Goal: Navigation & Orientation: Understand site structure

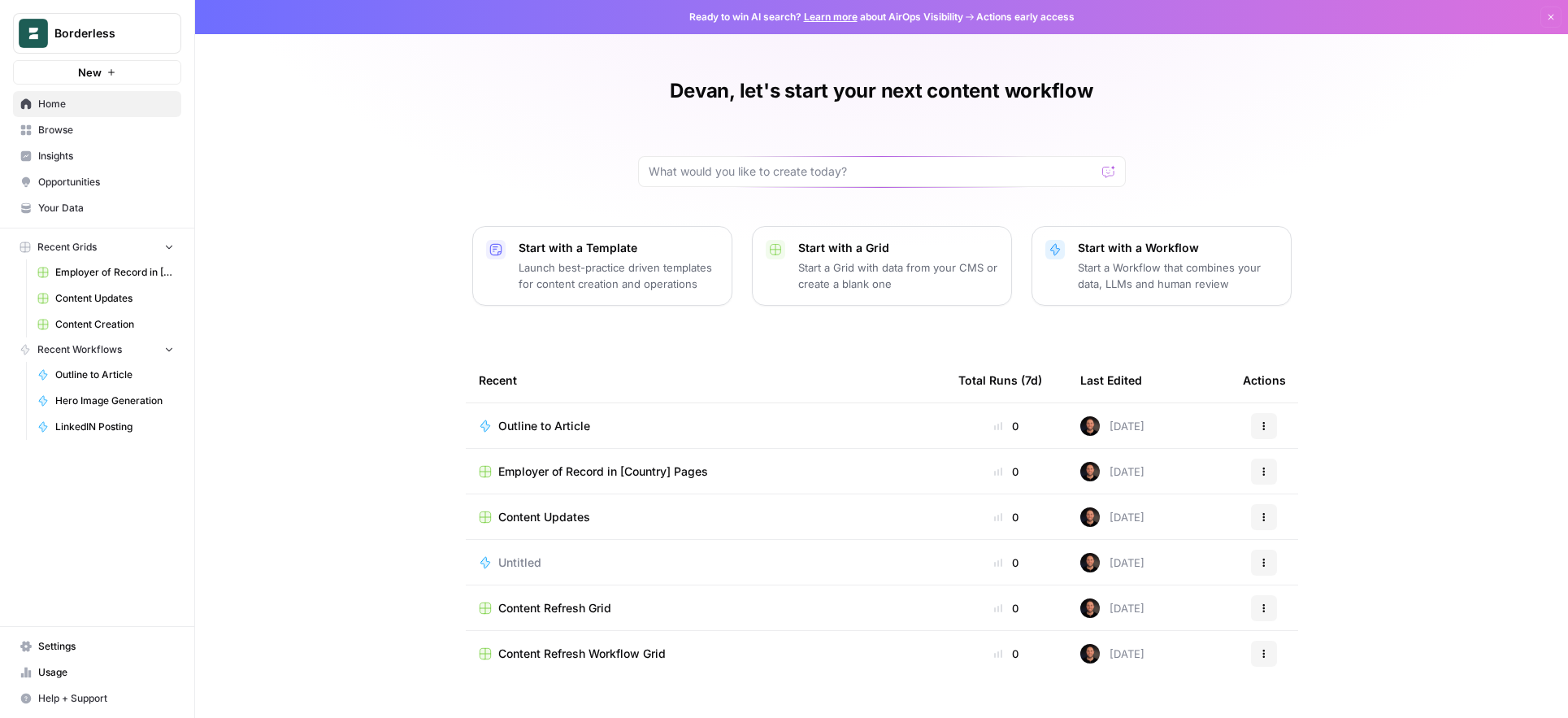
click at [48, 104] on span "Home" at bounding box center [106, 104] width 136 height 14
click at [50, 136] on span "Browse" at bounding box center [106, 129] width 136 height 14
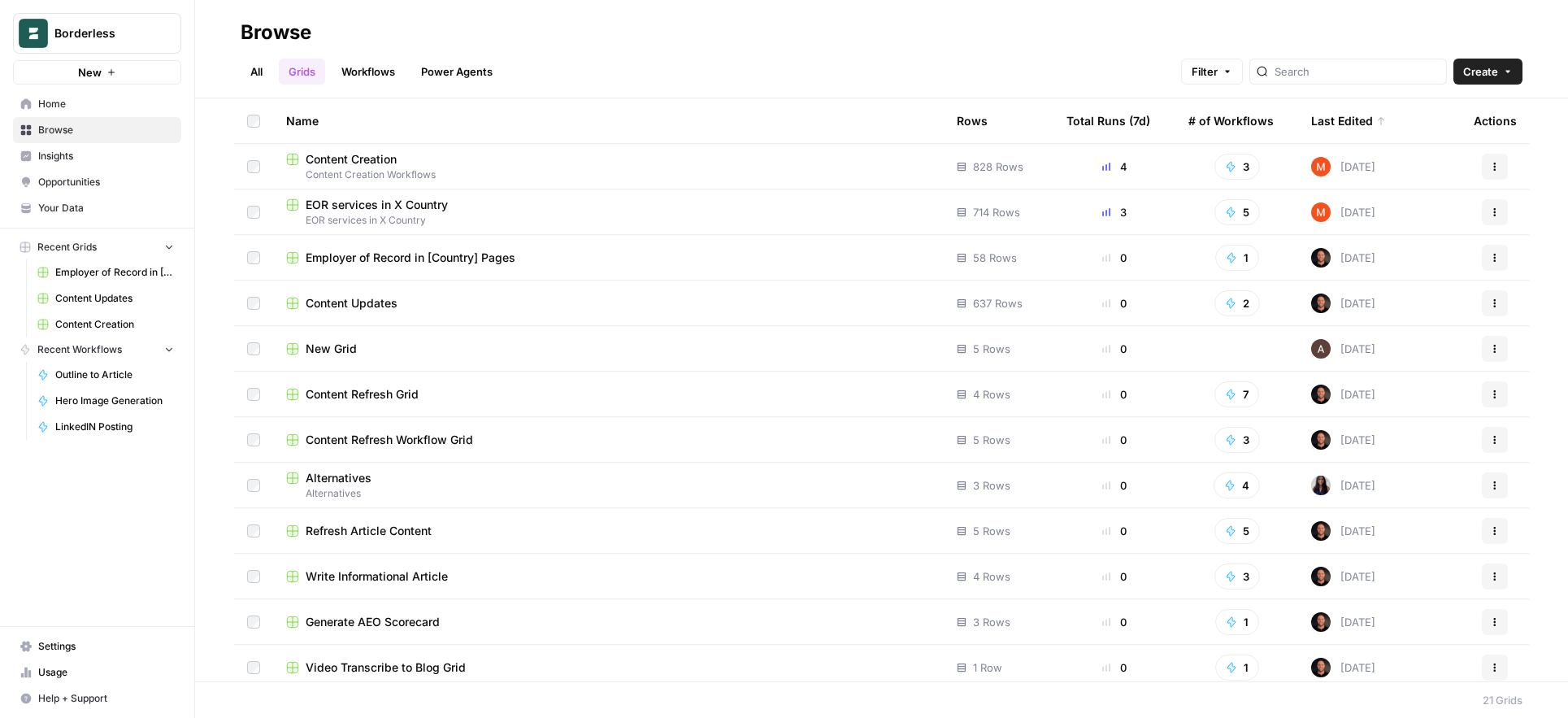
click at [357, 75] on link "Workflows" at bounding box center [368, 71] width 73 height 26
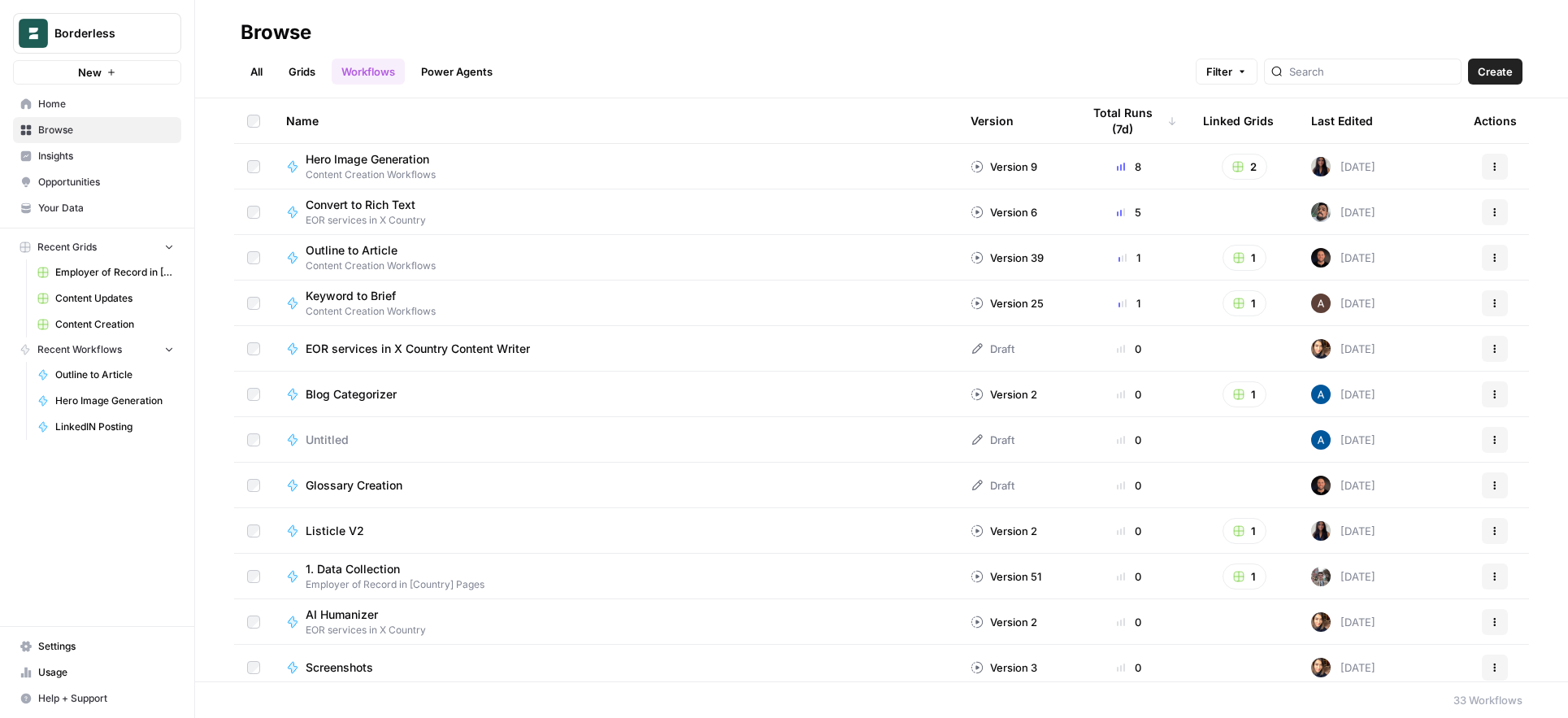
click at [1338, 127] on div "Last Edited" at bounding box center [1342, 121] width 62 height 45
